Goal: Find specific page/section: Find specific page/section

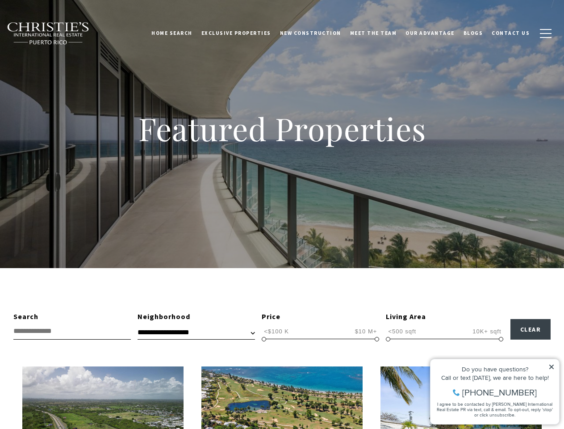
click at [282, 214] on div "Featured Properties" at bounding box center [282, 134] width 564 height 268
click at [185, 33] on link "Home Search" at bounding box center [172, 33] width 50 height 22
click at [380, 33] on link "Meet the Team" at bounding box center [374, 33] width 56 height 22
click at [546, 33] on span "button" at bounding box center [546, 33] width 12 height 1
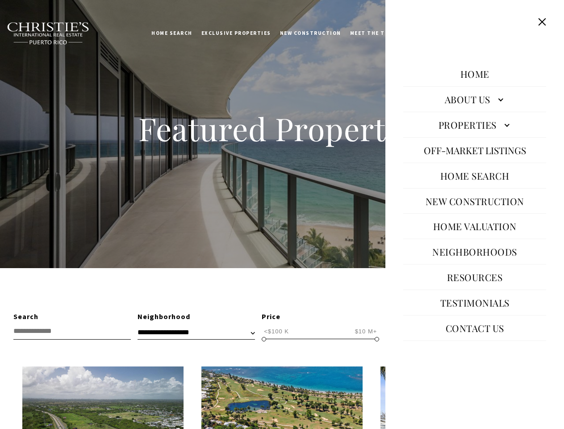
click at [276, 331] on span "<$100 K" at bounding box center [276, 331] width 29 height 8
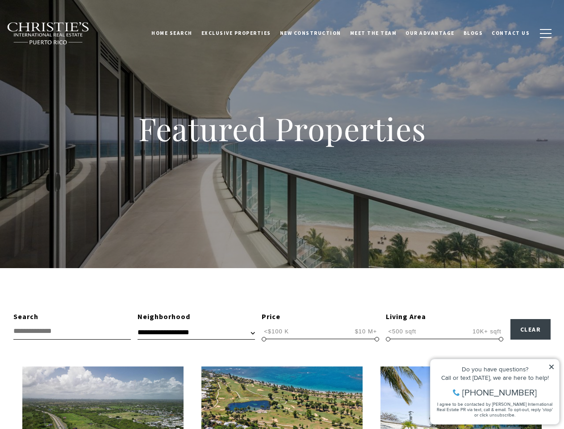
click at [366, 331] on span "$10 M+" at bounding box center [366, 331] width 27 height 8
click at [264, 339] on span at bounding box center [264, 339] width 4 height 4
click at [377, 339] on span at bounding box center [377, 339] width 4 height 4
click at [402, 331] on span "<500 sqft" at bounding box center [402, 331] width 33 height 8
click at [487, 331] on span "10K+ sqft" at bounding box center [486, 331] width 33 height 8
